Goal: Navigation & Orientation: Find specific page/section

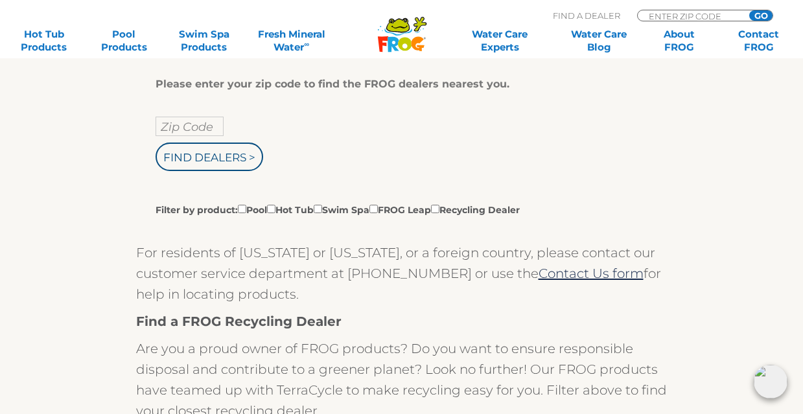
scroll to position [270, 0]
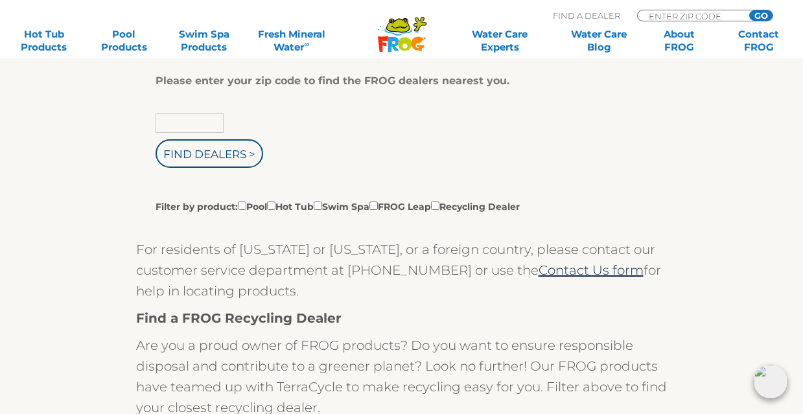
click at [187, 126] on input "text" at bounding box center [190, 122] width 68 height 19
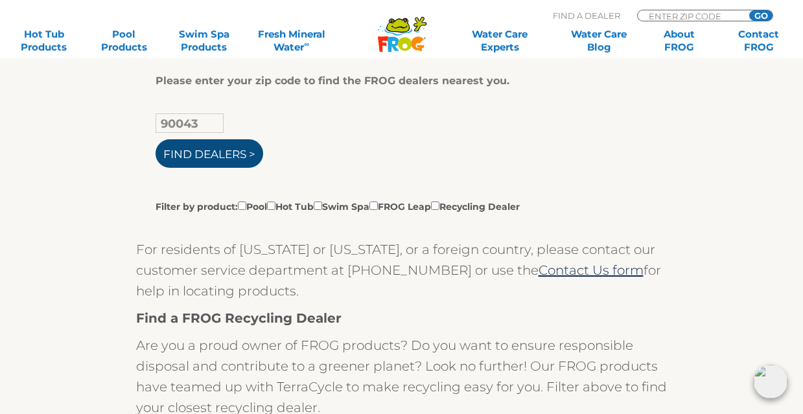
type input "90043"
click at [193, 151] on input "Find Dealers >" at bounding box center [210, 153] width 108 height 29
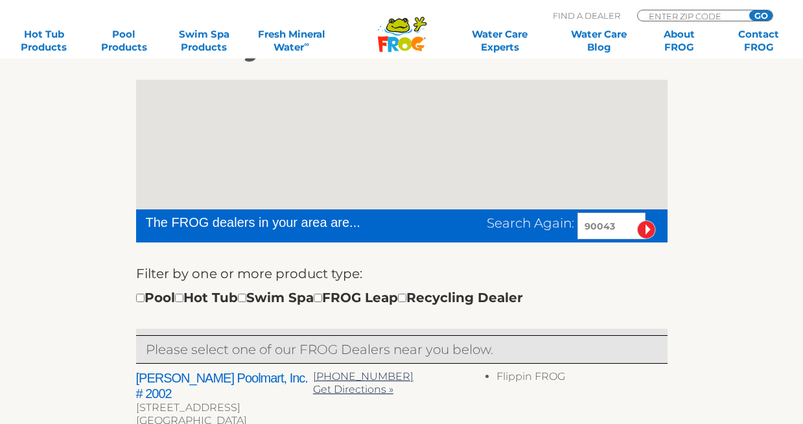
scroll to position [319, 0]
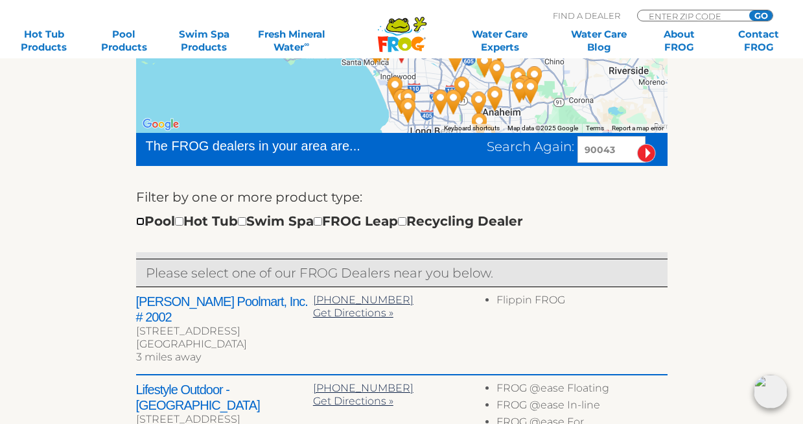
click at [138, 218] on input "checkbox" at bounding box center [140, 221] width 8 height 8
checkbox input "true"
click at [183, 221] on input "checkbox" at bounding box center [179, 221] width 8 height 8
checkbox input "true"
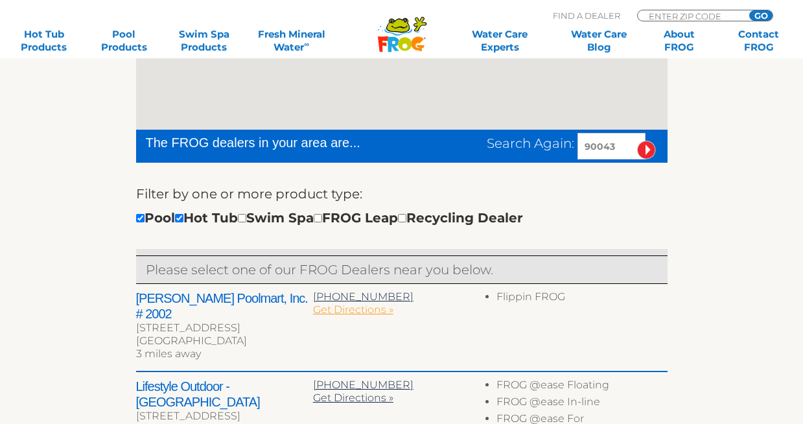
scroll to position [322, 0]
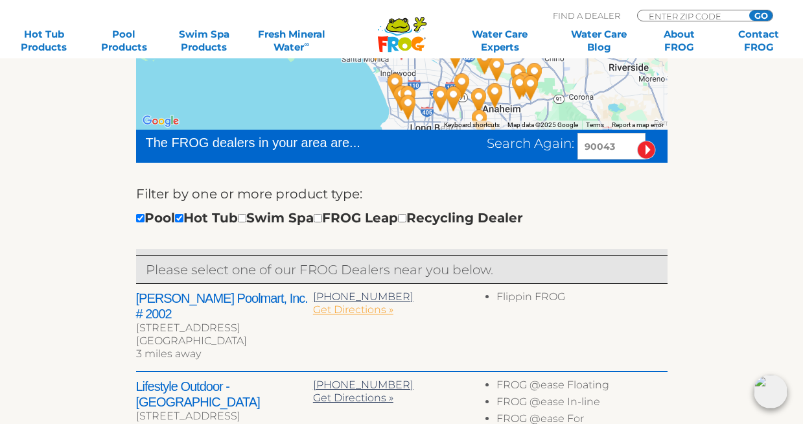
click at [345, 310] on span "Get Directions »" at bounding box center [353, 309] width 80 height 12
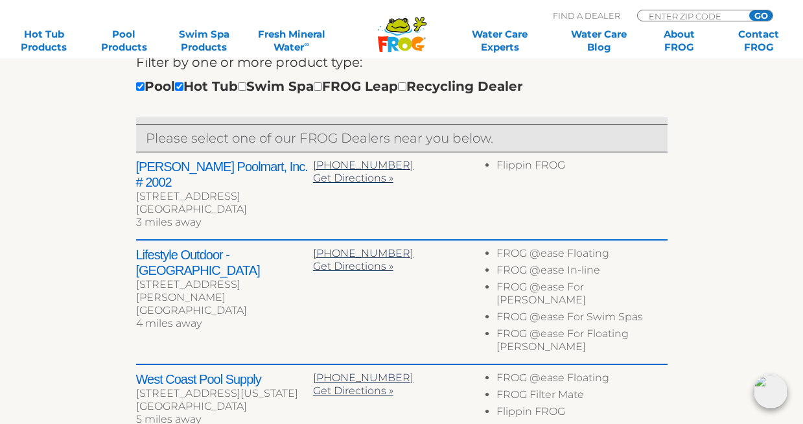
scroll to position [475, 0]
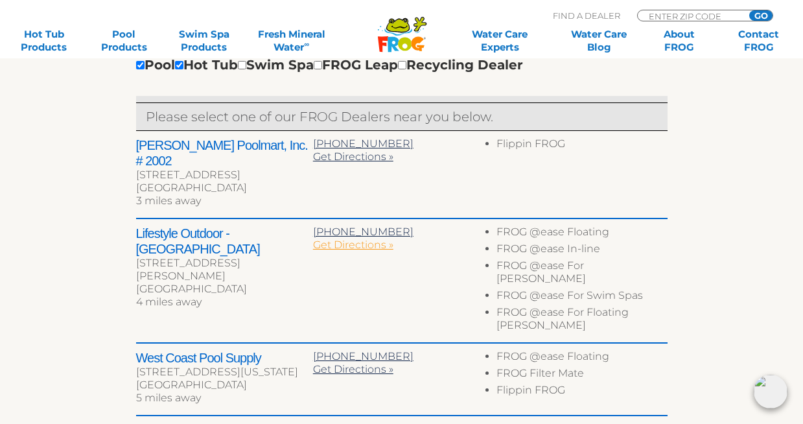
click at [337, 238] on span "Get Directions »" at bounding box center [353, 244] width 80 height 12
